Goal: Check status: Check status

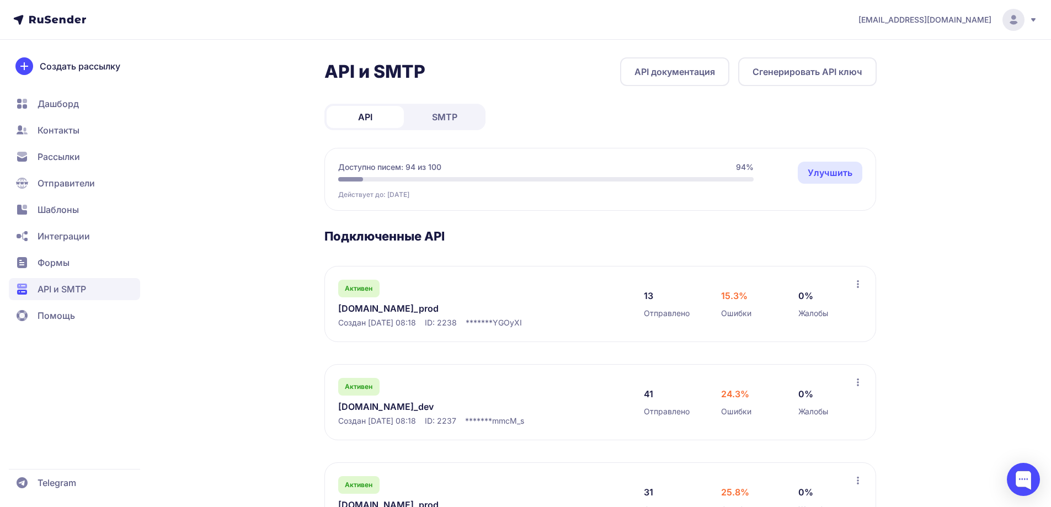
scroll to position [156, 0]
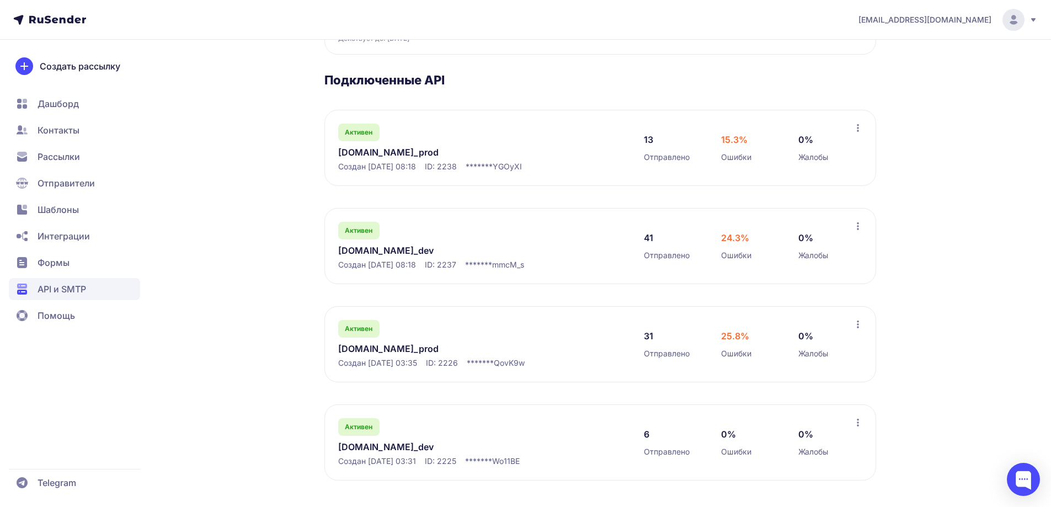
click at [380, 349] on link "[DOMAIN_NAME]_prod" at bounding box center [451, 348] width 226 height 13
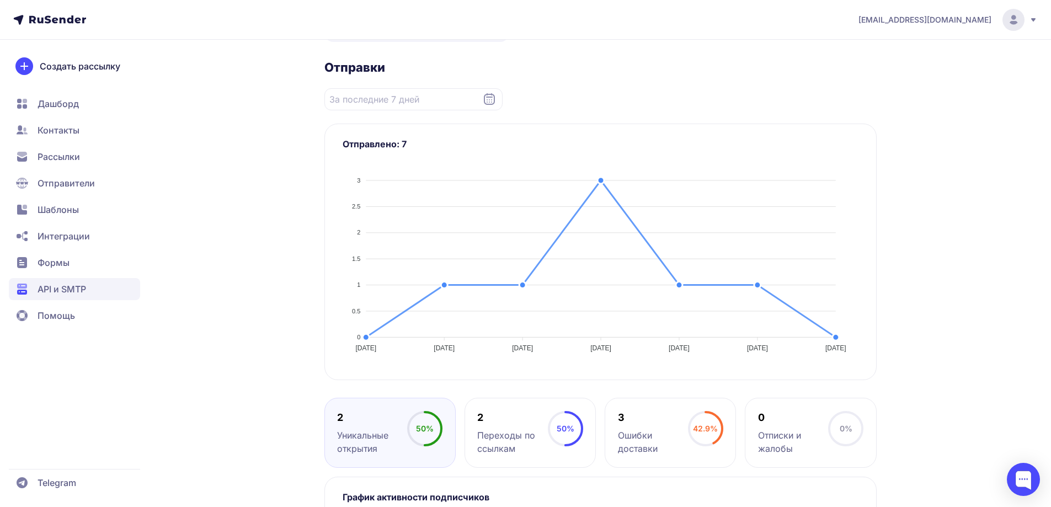
scroll to position [55, 0]
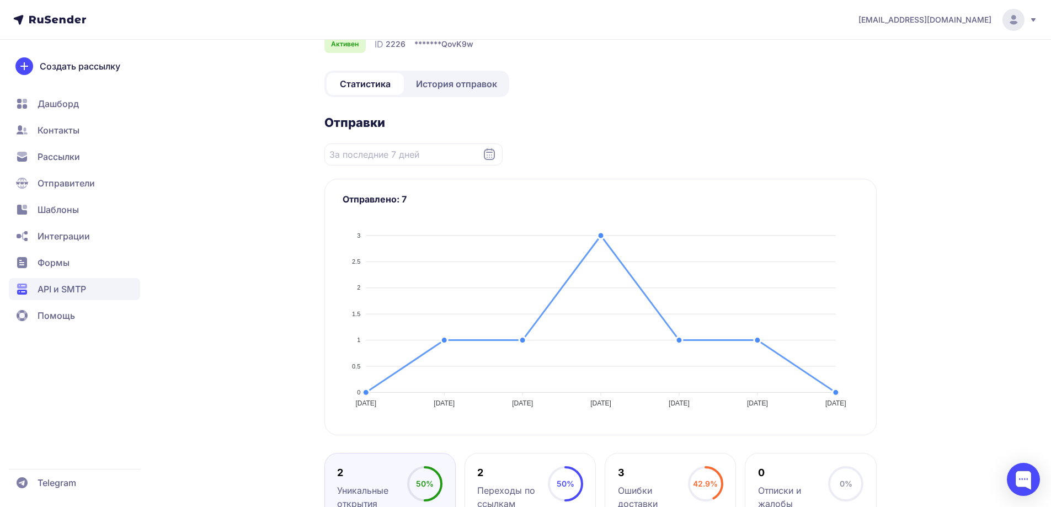
scroll to position [156, 0]
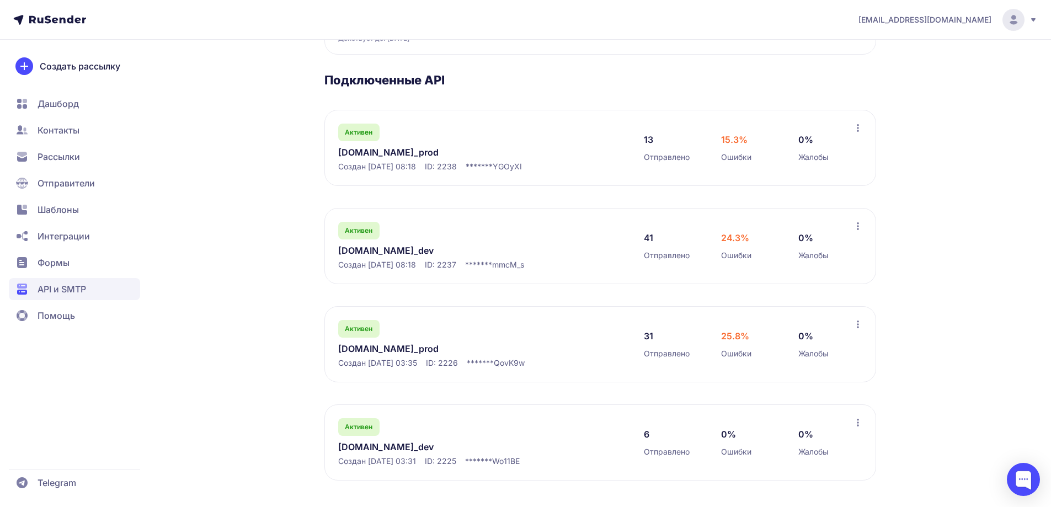
click at [369, 154] on link "[DOMAIN_NAME]_prod" at bounding box center [451, 152] width 226 height 13
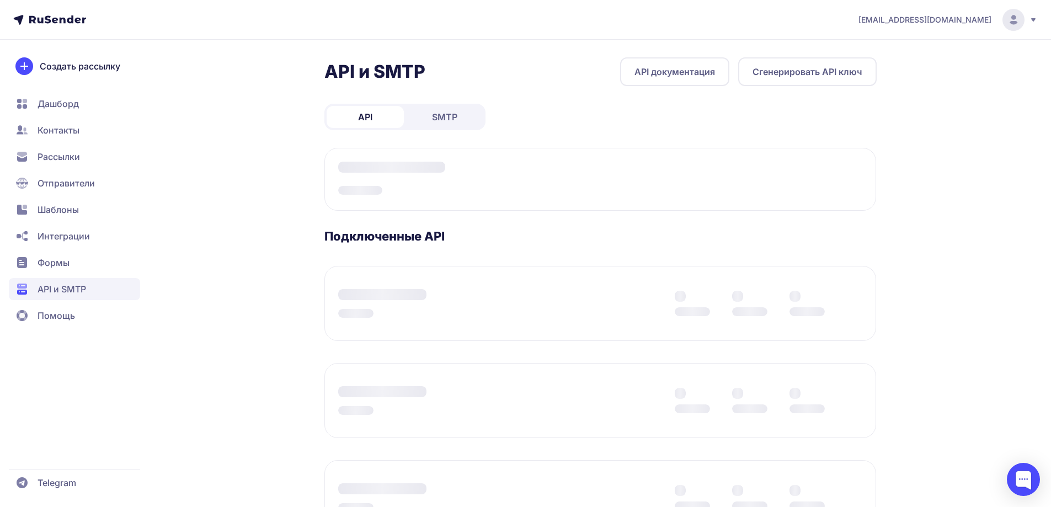
scroll to position [156, 0]
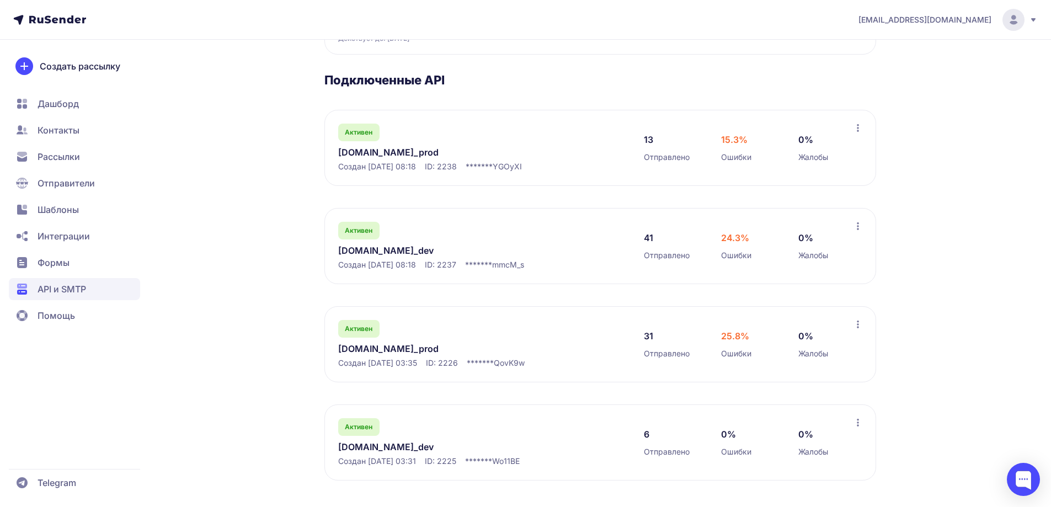
click at [366, 250] on link "[DOMAIN_NAME]_dev" at bounding box center [451, 250] width 226 height 13
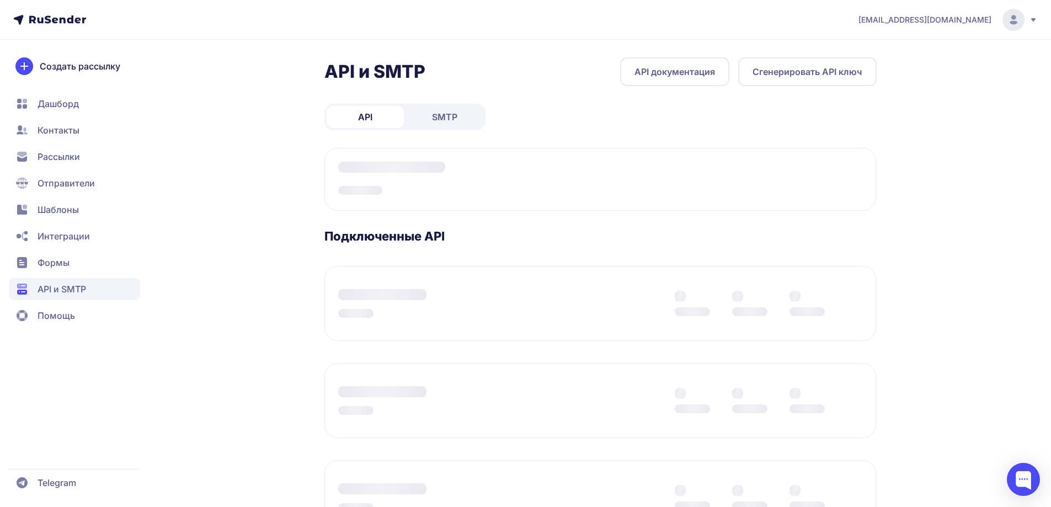
scroll to position [156, 0]
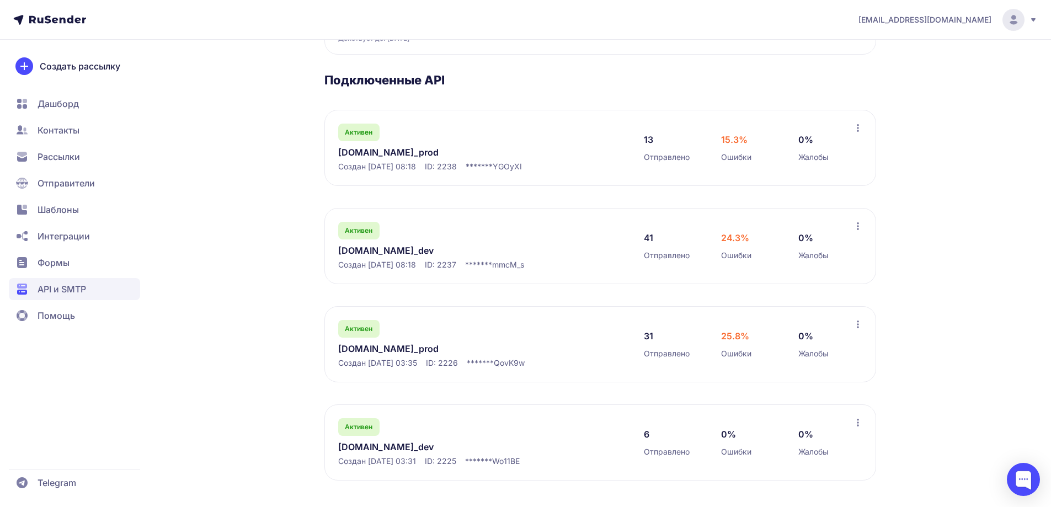
click at [365, 450] on link "[DOMAIN_NAME]_dev" at bounding box center [451, 446] width 226 height 13
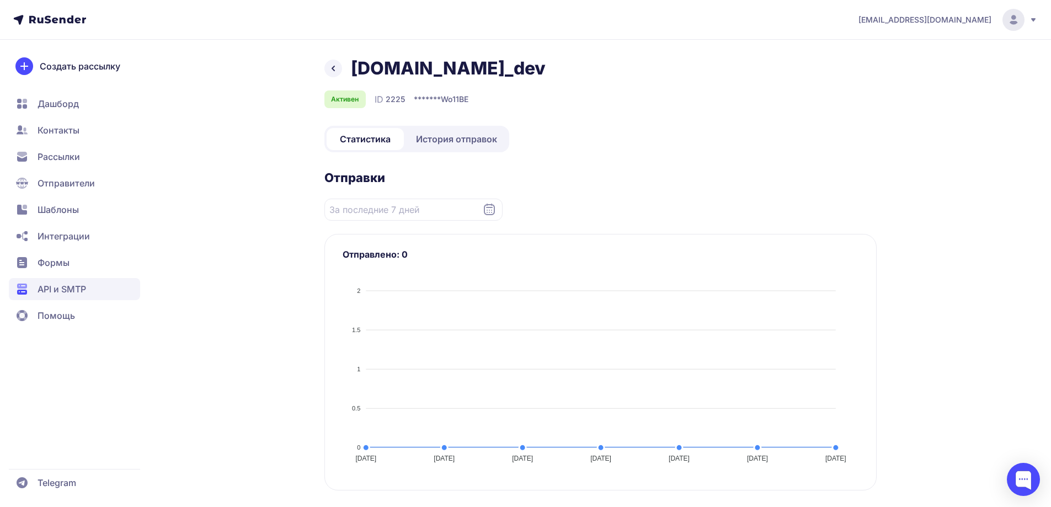
scroll to position [156, 0]
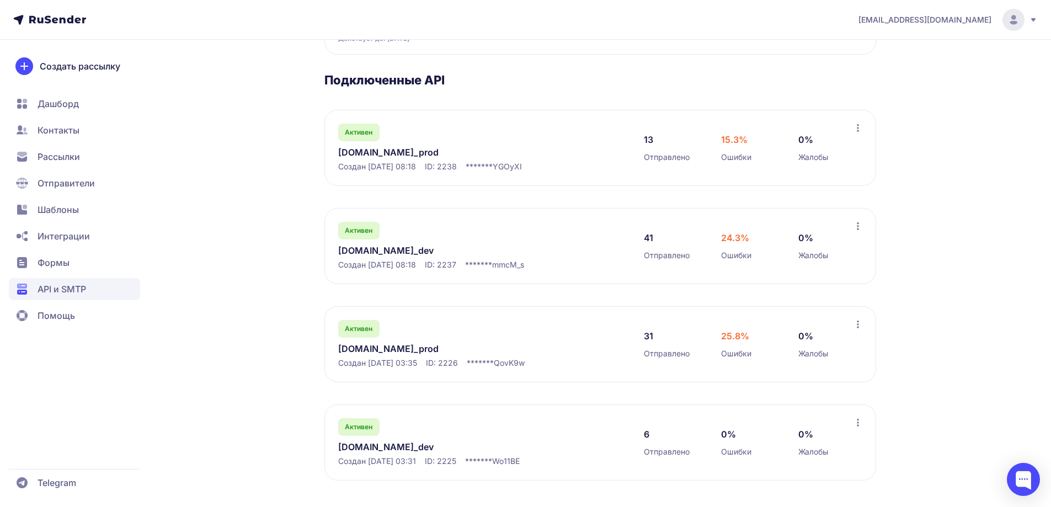
click at [371, 348] on link "[DOMAIN_NAME]_prod" at bounding box center [451, 348] width 226 height 13
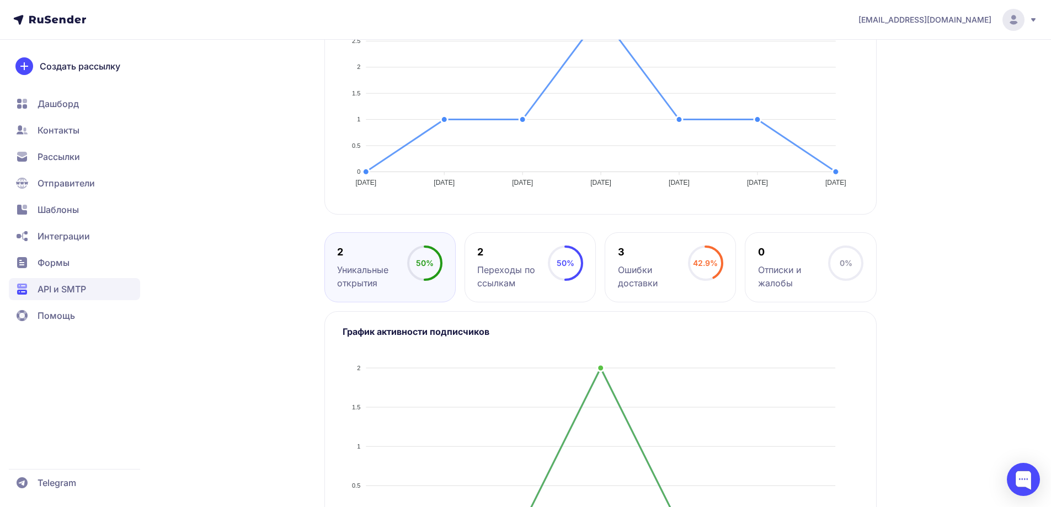
scroll to position [55, 0]
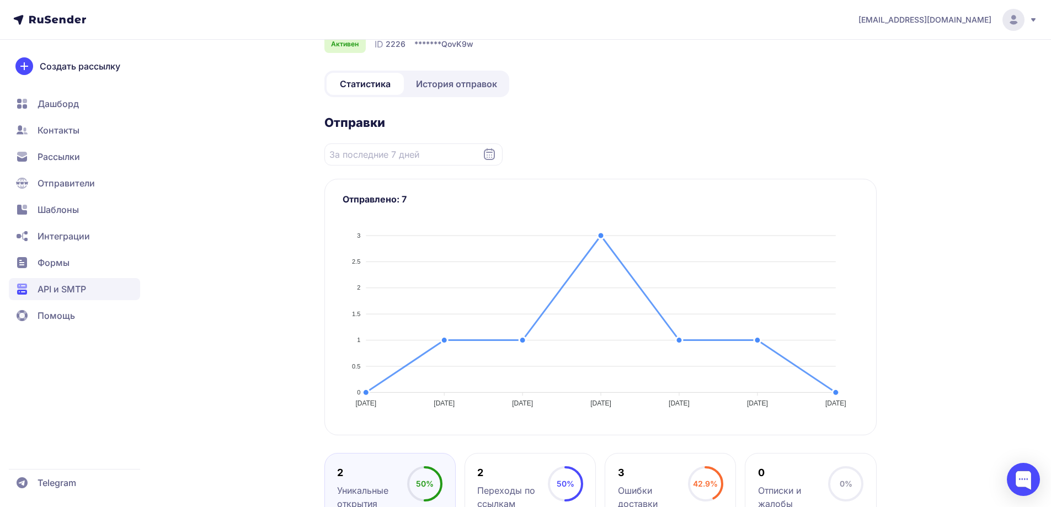
click at [457, 60] on div "[DOMAIN_NAME]_prod Активен ID 2226 ******* QovK9w Статистика История отправок О…" at bounding box center [601, 402] width 552 height 800
click at [434, 85] on span "История отправок" at bounding box center [456, 83] width 81 height 13
